Goal: Task Accomplishment & Management: Use online tool/utility

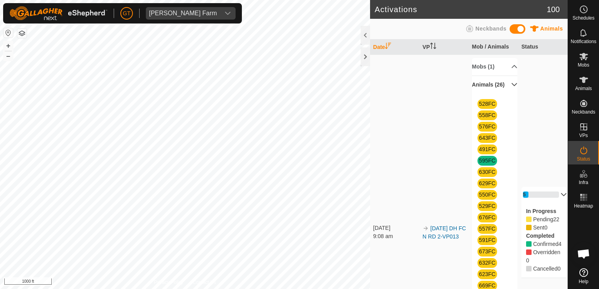
scroll to position [235, 0]
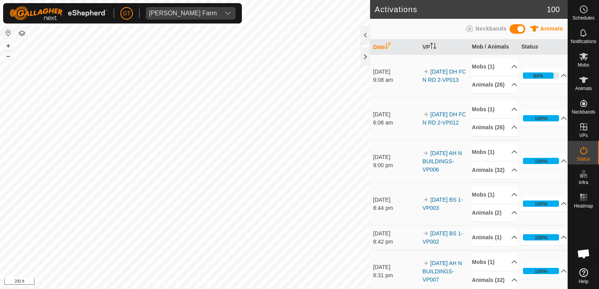
click at [0, 178] on html "GT Thoren Farm Schedules Notifications Mobs Animals Neckbands VPs Status Infra …" at bounding box center [299, 144] width 599 height 289
click at [0, 166] on html "GT Thoren Farm Schedules Notifications Mobs Animals Neckbands VPs Status Infra …" at bounding box center [299, 144] width 599 height 289
click at [0, 202] on html "GT Thoren Farm Schedules Notifications Mobs Animals Neckbands VPs Status Infra …" at bounding box center [299, 144] width 599 height 289
click at [0, 189] on html "GT Thoren Farm Schedules Notifications Mobs Animals Neckbands VPs Status Infra …" at bounding box center [299, 144] width 599 height 289
click at [376, 51] on div "Activations 100 Animals Neckbands Date VP Mob / Animals Status 30 Sept 2025 9:0…" at bounding box center [283, 144] width 567 height 289
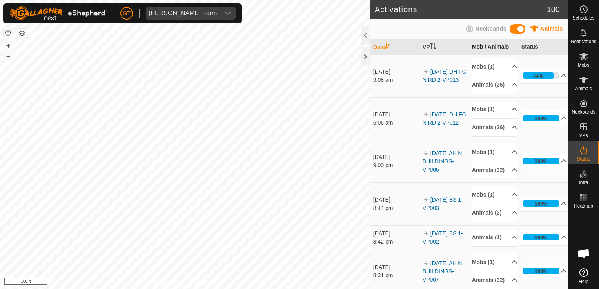
click at [472, 42] on div "Activations 100 Animals Neckbands Date VP Mob / Animals Status 30 Sept 2025 9:0…" at bounding box center [283, 144] width 567 height 289
click at [447, 40] on div "Activations 100 Animals Neckbands Date VP Mob / Animals Status 30 Sept 2025 9:0…" at bounding box center [283, 144] width 567 height 289
click at [386, 57] on div "Activations 100 Animals Neckbands Date VP Mob / Animals Status 30 Sept 2025 9:0…" at bounding box center [283, 144] width 567 height 289
click at [521, 82] on p-accordion-header "84%" at bounding box center [544, 76] width 46 height 16
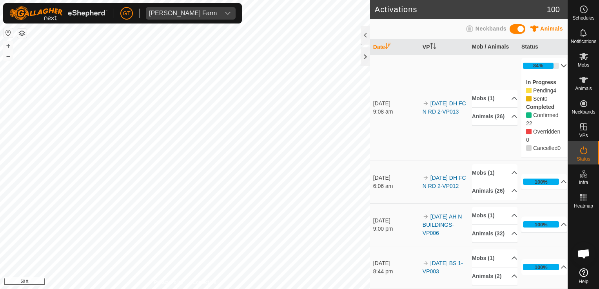
click at [445, 168] on div "Activations 100 Animals Neckbands Date VP Mob / Animals Status 30 Sept 2025 9:0…" at bounding box center [283, 144] width 567 height 289
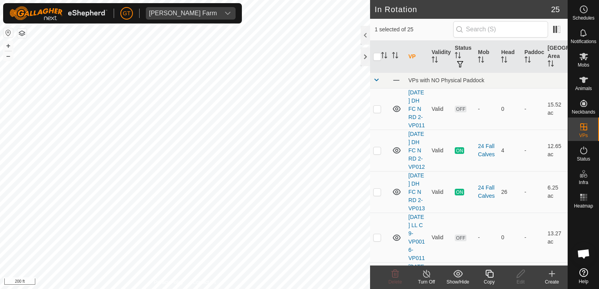
click at [490, 272] on icon at bounding box center [489, 274] width 8 height 8
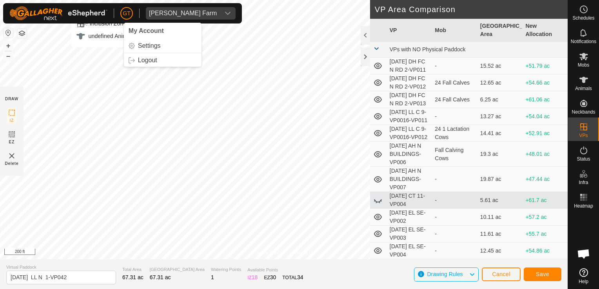
click at [119, 6] on div "GT My Account Settings Logout Thoren Farm Schedules Notifications Mobs Animals …" at bounding box center [299, 144] width 599 height 289
click at [175, 7] on div "GT Thoren Farm Schedules Notifications Mobs Animals Neckbands VPs Status Infra …" at bounding box center [299, 144] width 599 height 289
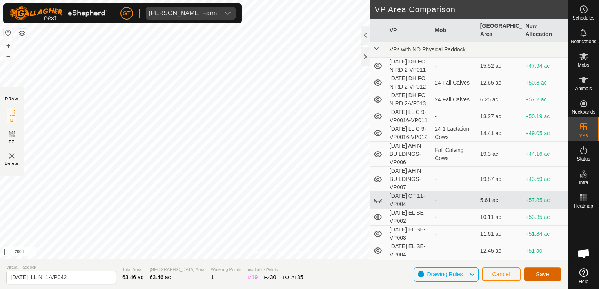
click at [534, 276] on button "Save" at bounding box center [542, 275] width 38 height 14
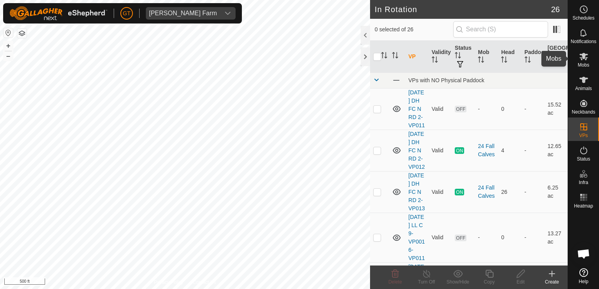
click at [582, 57] on icon at bounding box center [583, 56] width 9 height 7
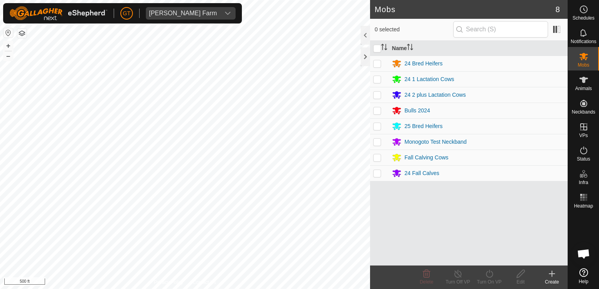
click at [377, 95] on p-checkbox at bounding box center [377, 95] width 8 height 6
checkbox input "true"
click at [487, 270] on icon at bounding box center [489, 273] width 10 height 9
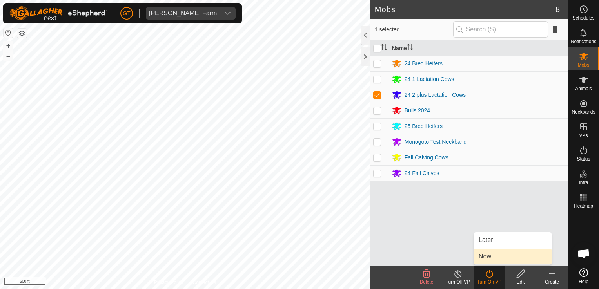
click at [488, 257] on link "Now" at bounding box center [513, 257] width 78 height 16
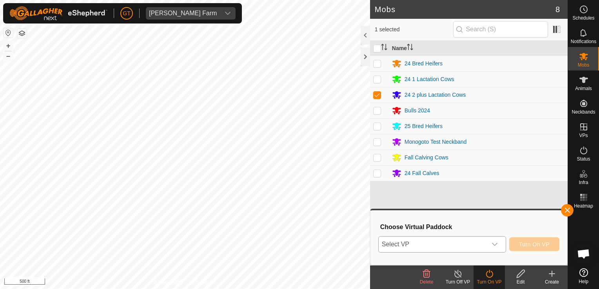
click at [497, 243] on icon "dropdown trigger" at bounding box center [494, 244] width 6 height 6
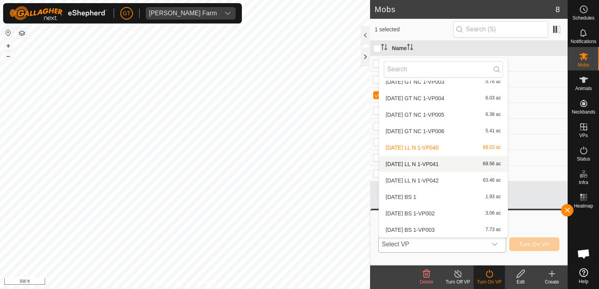
scroll to position [288, 0]
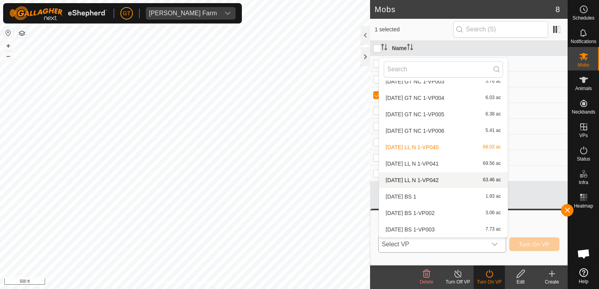
click at [425, 179] on li "2025-08-13 LL N 1-VP042 63.46 ac" at bounding box center [443, 180] width 128 height 16
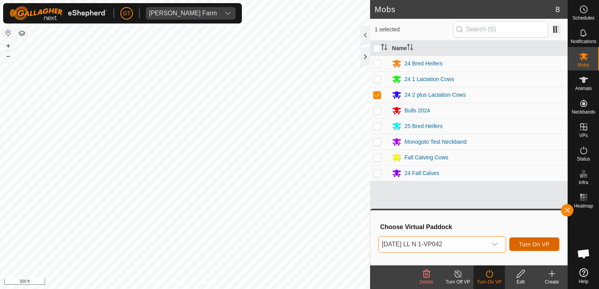
click at [527, 247] on span "Turn On VP" at bounding box center [534, 244] width 31 height 6
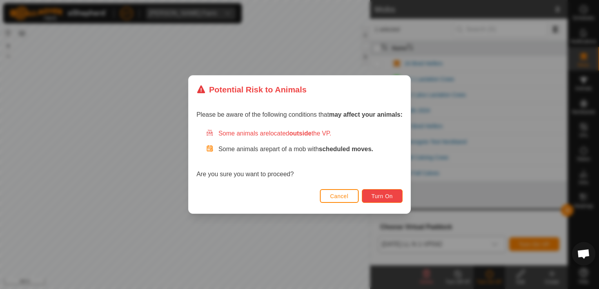
click at [382, 201] on button "Turn On" at bounding box center [382, 196] width 41 height 14
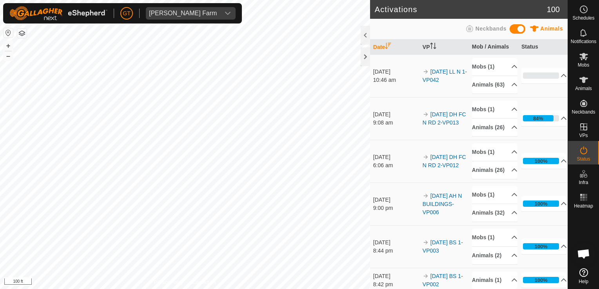
click at [0, 202] on html "GT Thoren Farm Schedules Notifications Mobs Animals Neckbands VPs Status Infra …" at bounding box center [299, 144] width 599 height 289
click at [382, 90] on div "Activations 100 Animals Neckbands Date VP Mob / Animals Status 30 Sept 2025 10:…" at bounding box center [283, 144] width 567 height 289
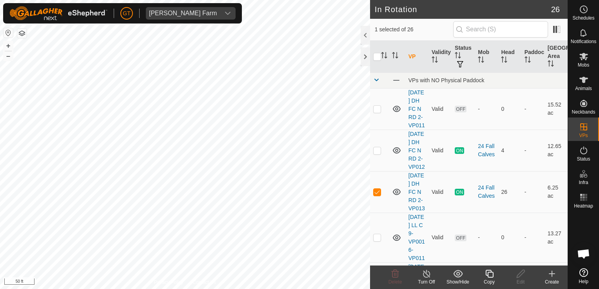
checkbox input "true"
checkbox input "false"
click at [113, 0] on html "GT Thoren Farm Schedules Notifications Mobs Animals Neckbands VPs Status Infra …" at bounding box center [299, 144] width 599 height 289
click at [490, 273] on icon at bounding box center [489, 274] width 8 height 8
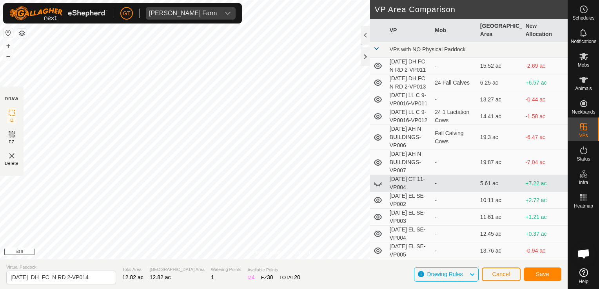
click at [383, 54] on div "Privacy Policy Contact Us Type: Inclusion Zone undefined Animal + – ⇧ i 50 ft D…" at bounding box center [283, 144] width 567 height 289
click at [466, 71] on div "Privacy Policy Contact Us Type: Inclusion Zone undefined Animal + – ⇧ i 50 ft D…" at bounding box center [283, 144] width 567 height 289
click at [423, 85] on div "Privacy Policy Contact Us Type: Inclusion Zone undefined Animal + – ⇧ i 50 ft D…" at bounding box center [283, 144] width 567 height 289
click at [423, 81] on div "Privacy Policy Contact Us Type: Inclusion Zone undefined Animal + – ⇧ i 50 ft D…" at bounding box center [283, 144] width 567 height 289
click at [505, 65] on div "Privacy Policy Contact Us Type: Inclusion Zone undefined Animal + – ⇧ i 100 ft …" at bounding box center [283, 144] width 567 height 289
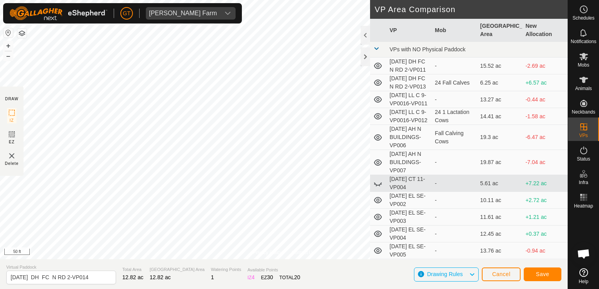
click at [373, 90] on div "Privacy Policy Contact Us Type: Inclusion Zone undefined Animal + – ⇧ i 50 ft D…" at bounding box center [283, 144] width 567 height 289
click at [443, 109] on div "Privacy Policy Contact Us Type: Inclusion Zone undefined Animal + – ⇧ i 50 ft D…" at bounding box center [283, 144] width 567 height 289
click at [375, 116] on div "Privacy Policy Contact Us Type: Inclusion Zone undefined Animal + – ⇧ i 50 ft D…" at bounding box center [283, 144] width 567 height 289
click at [461, 139] on div "Privacy Policy Contact Us Type: Inclusion Zone undefined Animal + – ⇧ i 50 ft D…" at bounding box center [283, 144] width 567 height 289
click at [402, 30] on div "Privacy Policy Contact Us Type: Inclusion Zone undefined Animal + – ⇧ i 50 ft D…" at bounding box center [283, 144] width 567 height 289
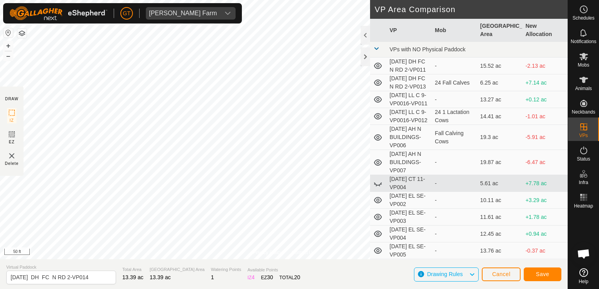
click at [511, 54] on div "Privacy Policy Contact Us Type: Inclusion Zone undefined Animal + – ⇧ i 50 ft D…" at bounding box center [283, 144] width 567 height 289
click at [461, 43] on div "Privacy Policy Contact Us Type: Inclusion Zone undefined Animal + – ⇧ i 50 ft D…" at bounding box center [283, 144] width 567 height 289
click at [406, 59] on div "Privacy Policy Contact Us Type: Inclusion Zone undefined Animal + – ⇧ i 50 ft D…" at bounding box center [283, 144] width 567 height 289
click at [467, 102] on div "Privacy Policy Contact Us Type: Inclusion Zone undefined Animal + – ⇧ i 50 ft D…" at bounding box center [283, 144] width 567 height 289
click at [536, 276] on span "Save" at bounding box center [541, 274] width 13 height 6
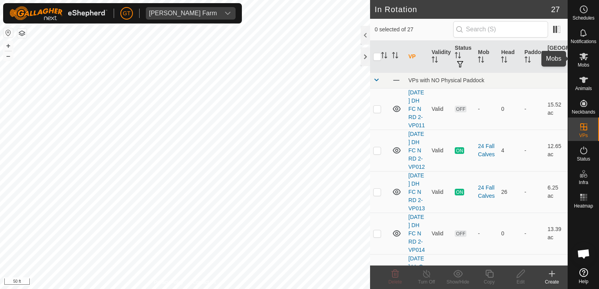
click at [584, 60] on icon at bounding box center [583, 56] width 9 height 9
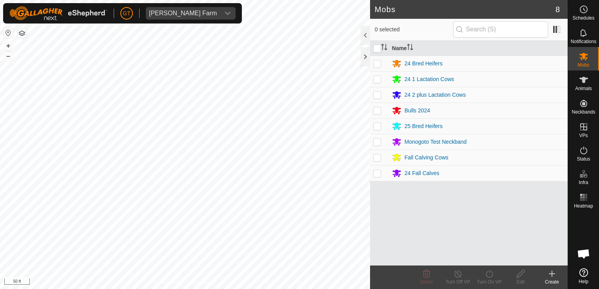
click at [379, 170] on p-checkbox at bounding box center [377, 173] width 8 height 6
checkbox input "true"
click at [490, 270] on icon at bounding box center [489, 273] width 10 height 9
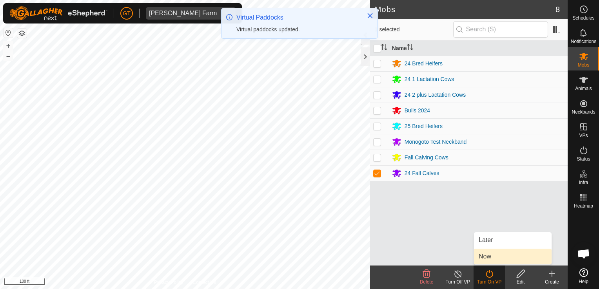
click at [492, 259] on link "Now" at bounding box center [513, 257] width 78 height 16
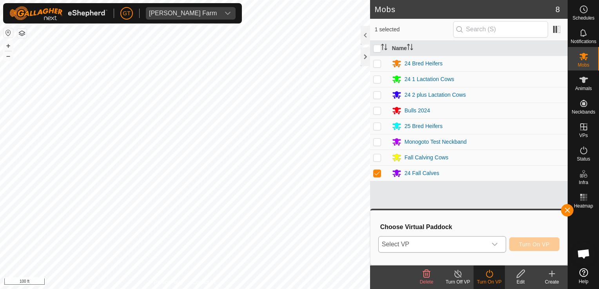
click at [497, 246] on icon "dropdown trigger" at bounding box center [494, 244] width 6 height 6
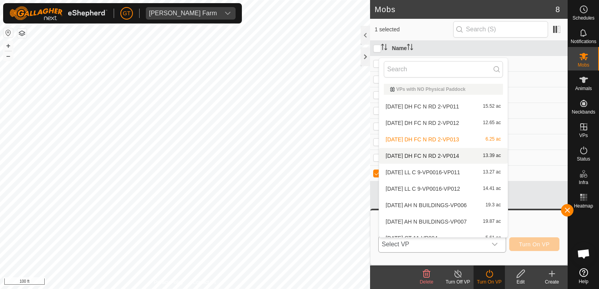
click at [456, 153] on li "2025-08-12 DH FC N RD 2-VP014 13.39 ac" at bounding box center [443, 156] width 128 height 16
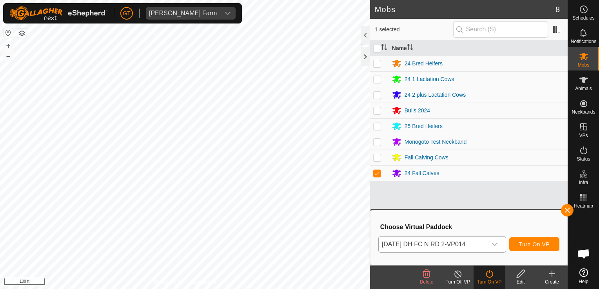
click at [375, 157] on div "Mobs 8 1 selected Name 24 Bred Heifers 24 1 Lactation Cows 24 2 plus Lactation …" at bounding box center [283, 144] width 567 height 289
click at [0, 121] on html "GT Thoren Farm Schedules Notifications Mobs Animals Neckbands VPs Status Infra …" at bounding box center [299, 144] width 599 height 289
click at [0, 175] on html "GT Thoren Farm Schedules Notifications Mobs Animals Neckbands VPs Status Infra …" at bounding box center [299, 144] width 599 height 289
click at [546, 243] on span "Turn On VP" at bounding box center [534, 244] width 31 height 6
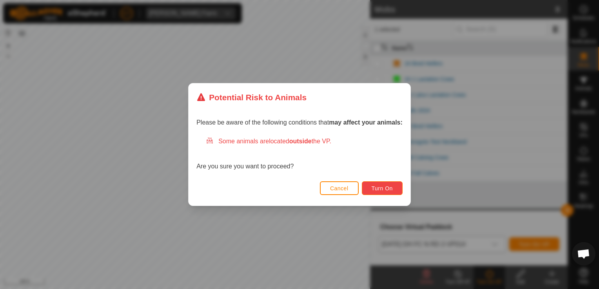
click at [387, 186] on span "Turn On" at bounding box center [381, 188] width 21 height 6
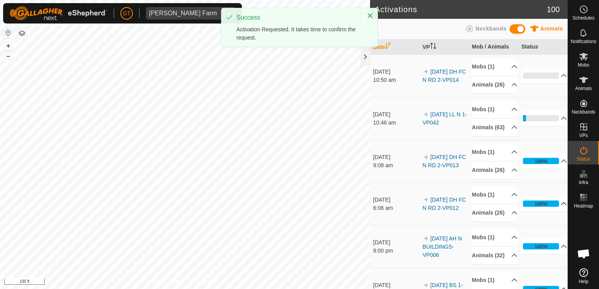
click at [523, 226] on div "Activations 100 Animals Neckbands Date VP Mob / Animals Status 30 Sept 2025 10:…" at bounding box center [283, 144] width 567 height 289
